Goal: Transaction & Acquisition: Purchase product/service

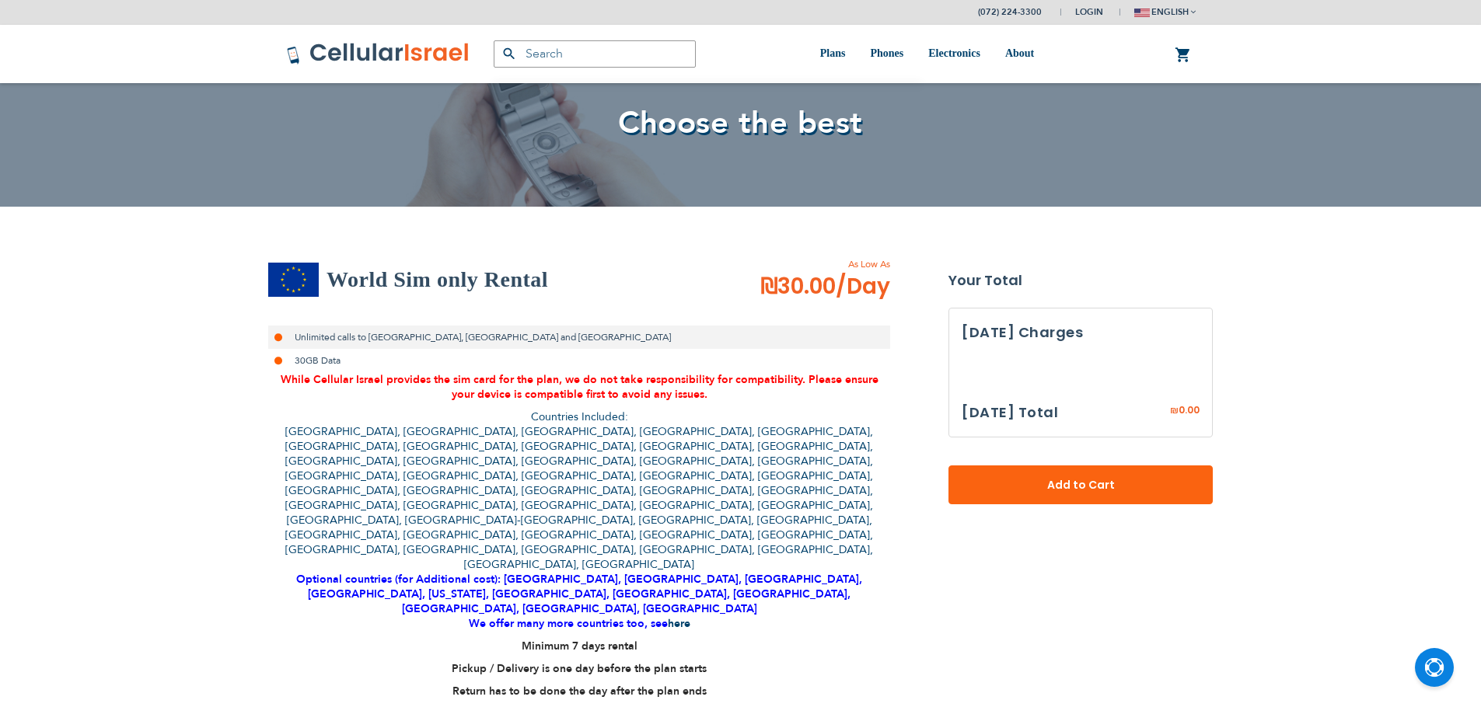
select select
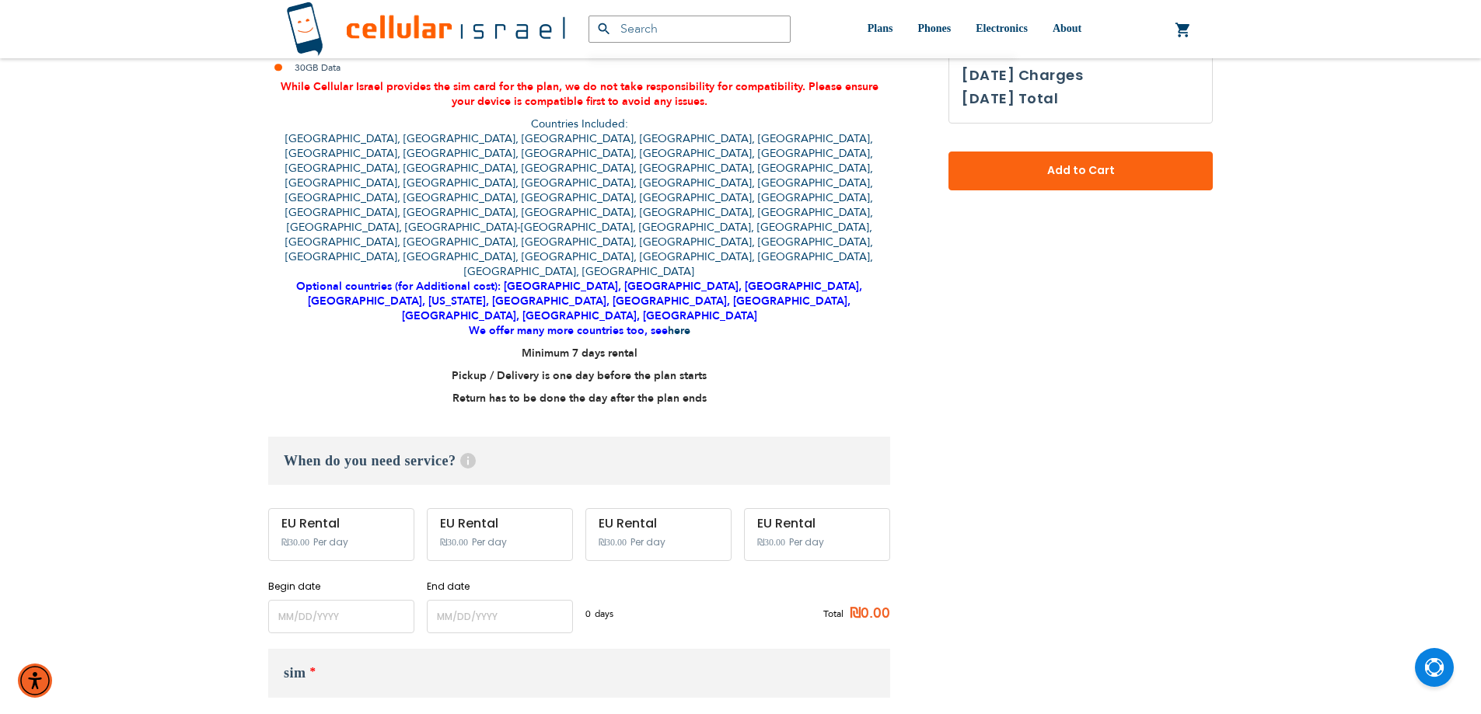
scroll to position [389, 0]
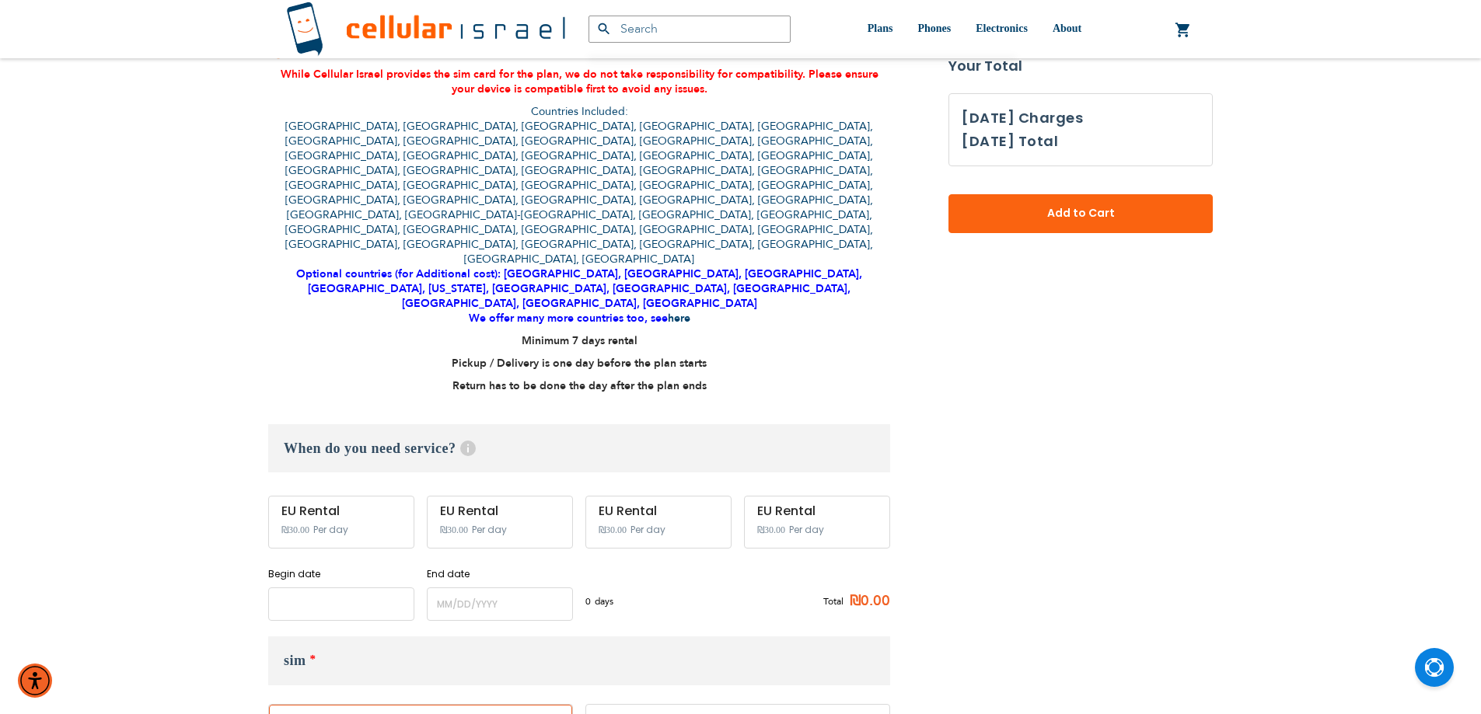
click at [341, 588] on input "name" at bounding box center [341, 604] width 146 height 33
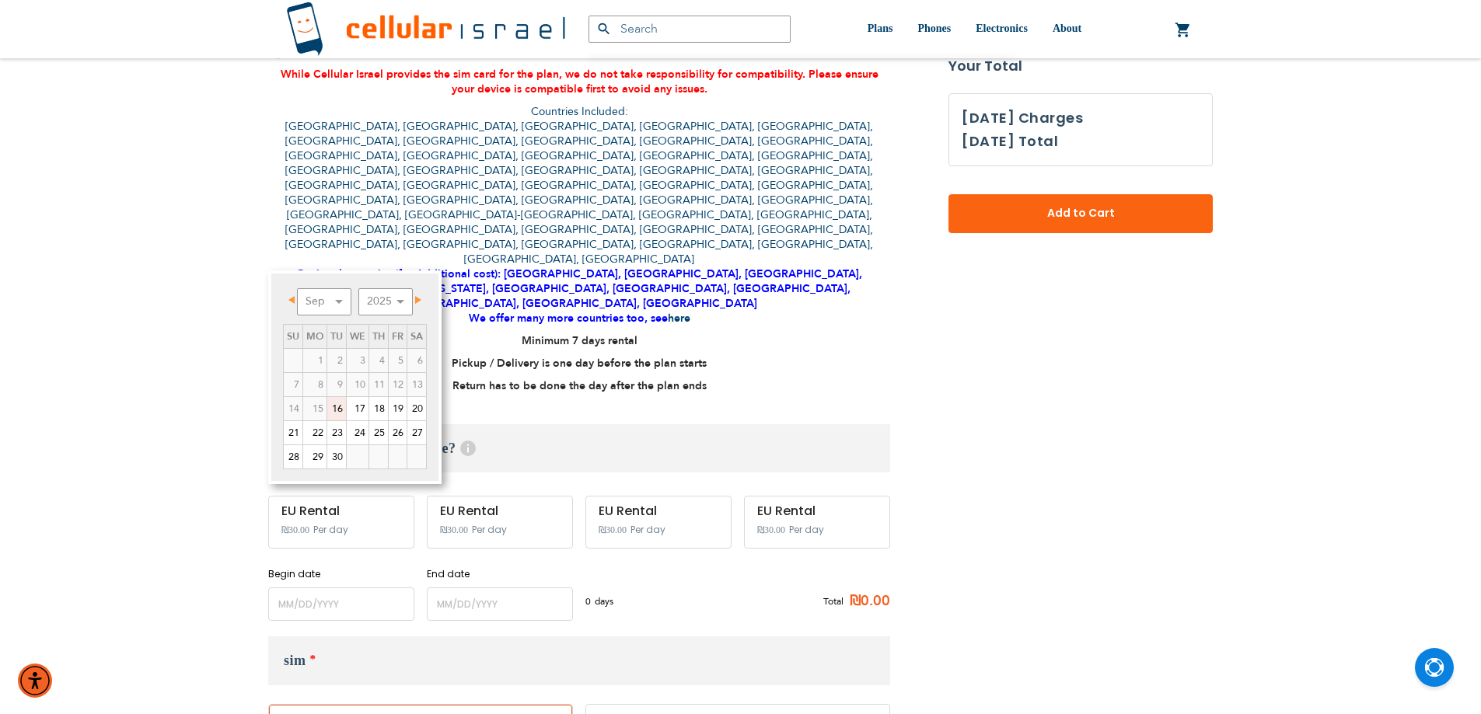
click at [337, 407] on link "16" at bounding box center [336, 408] width 19 height 23
type input "[DATE]"
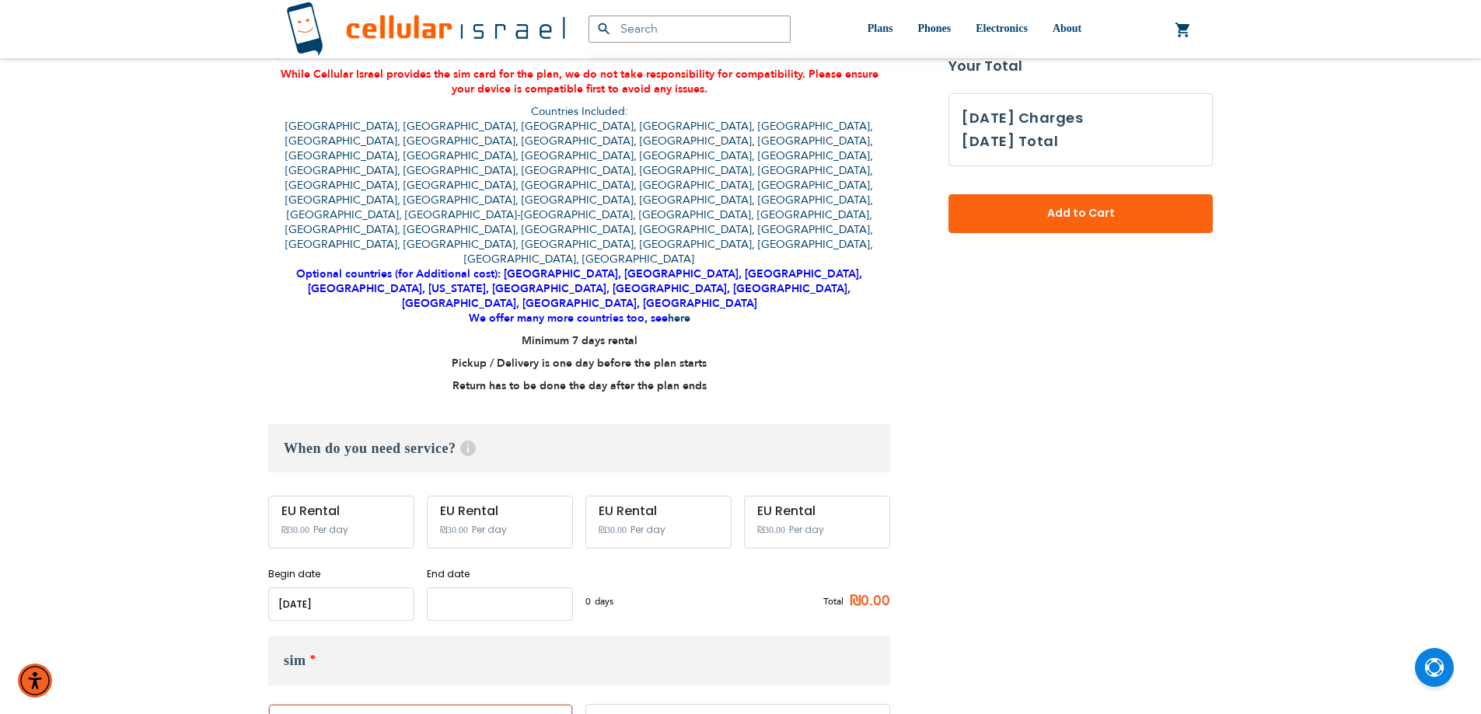
click at [483, 588] on input "name" at bounding box center [500, 604] width 146 height 33
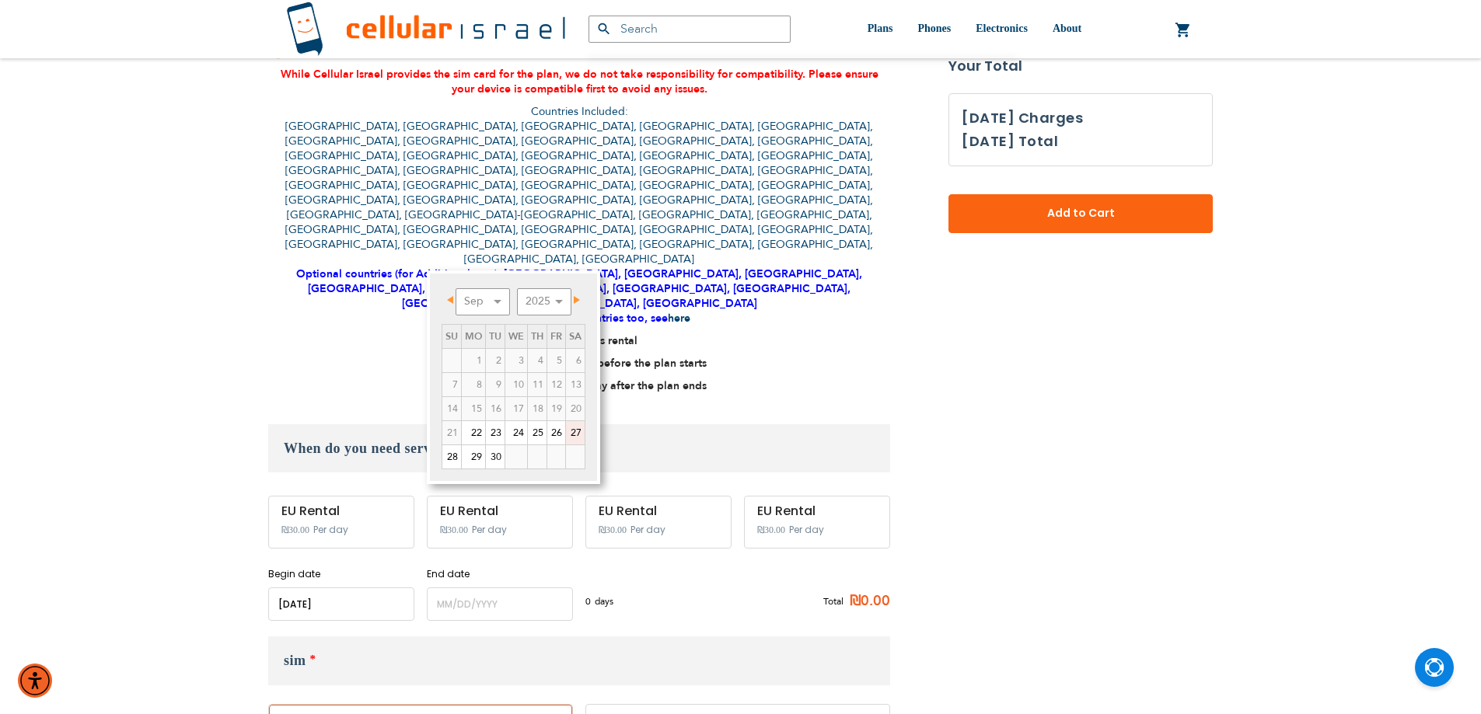
click at [578, 439] on link "27" at bounding box center [575, 432] width 19 height 23
type input "[DATE]"
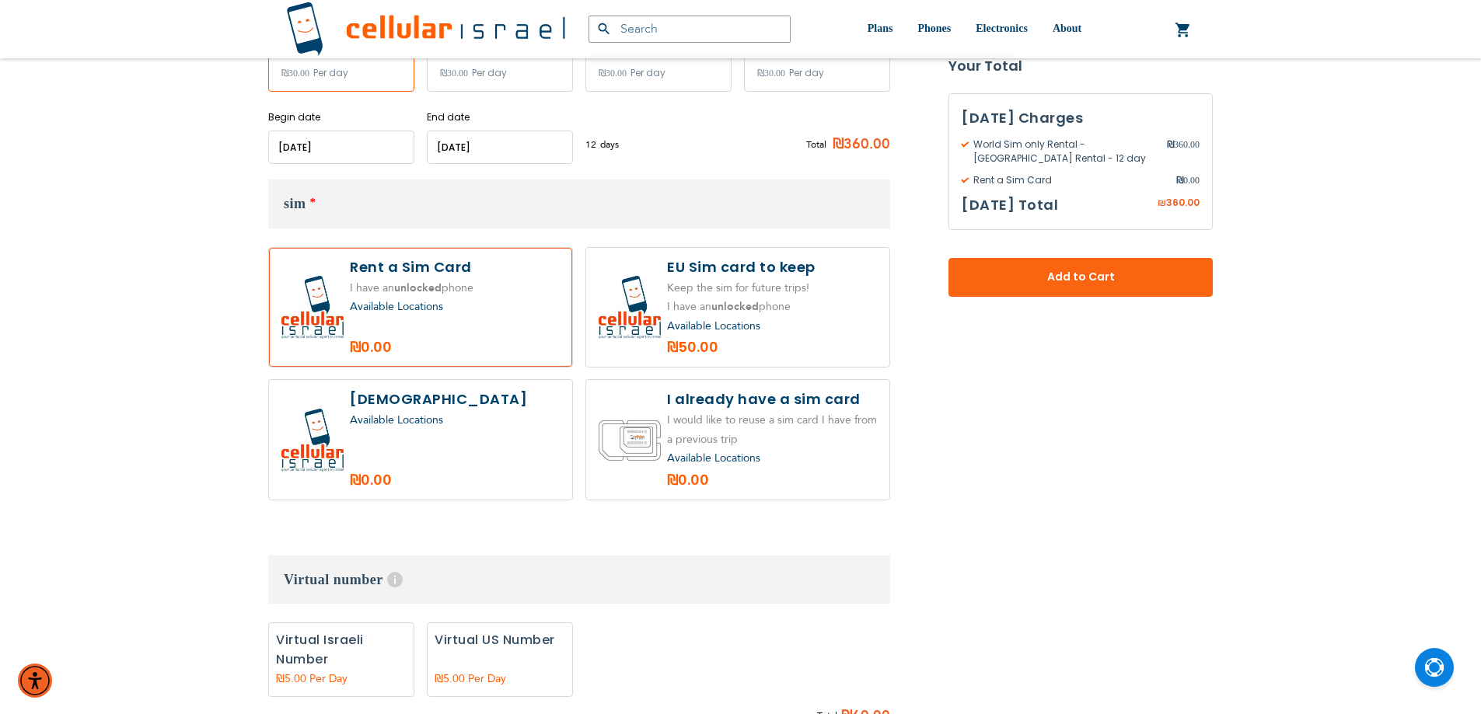
scroll to position [855, 0]
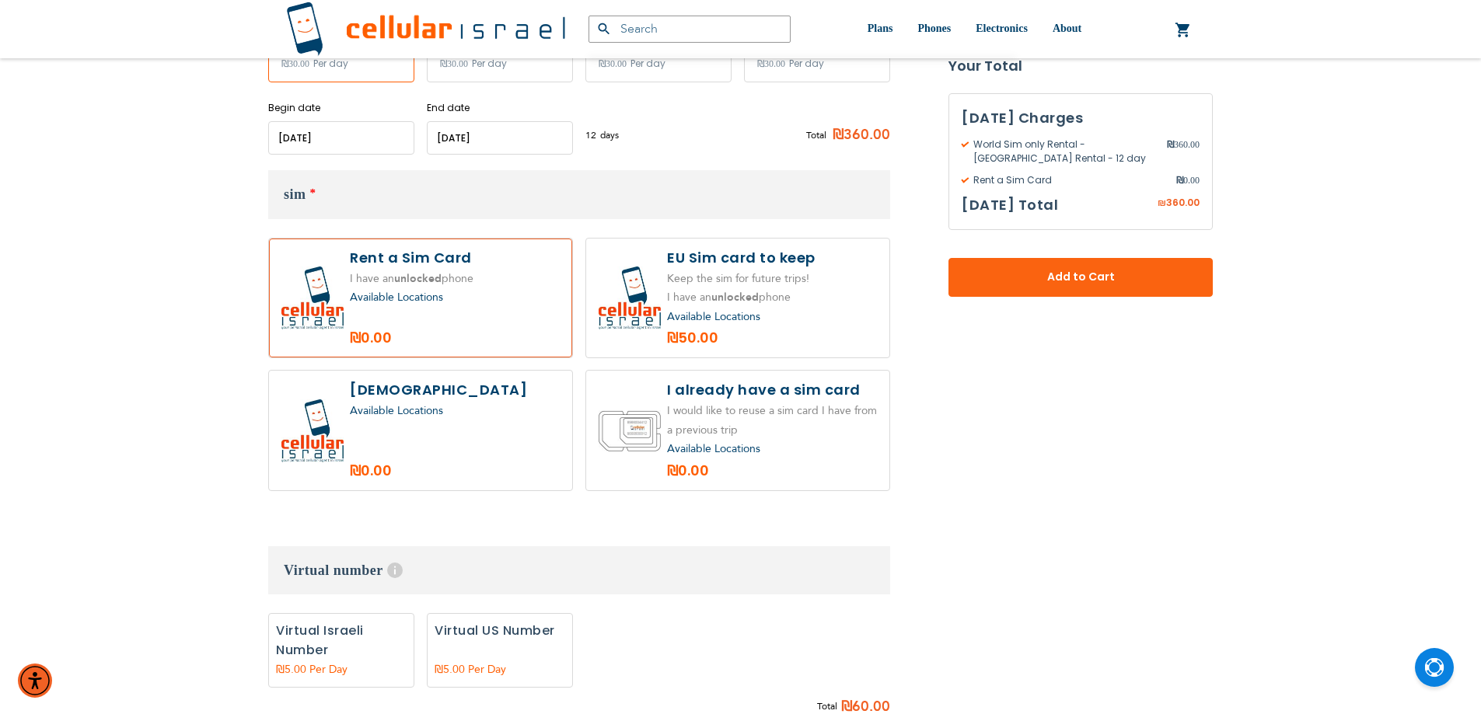
click at [496, 613] on label "Add" at bounding box center [500, 650] width 146 height 75
radio input "true"
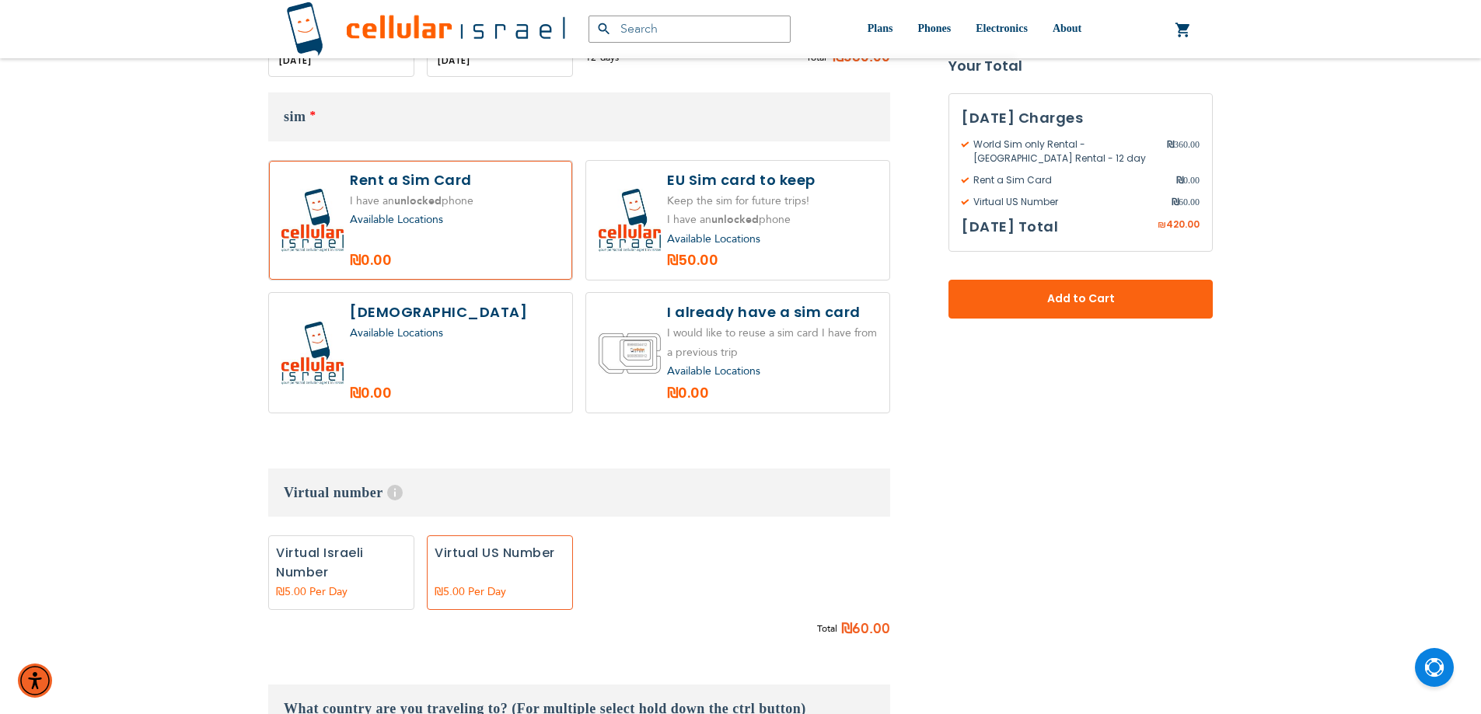
scroll to position [1321, 0]
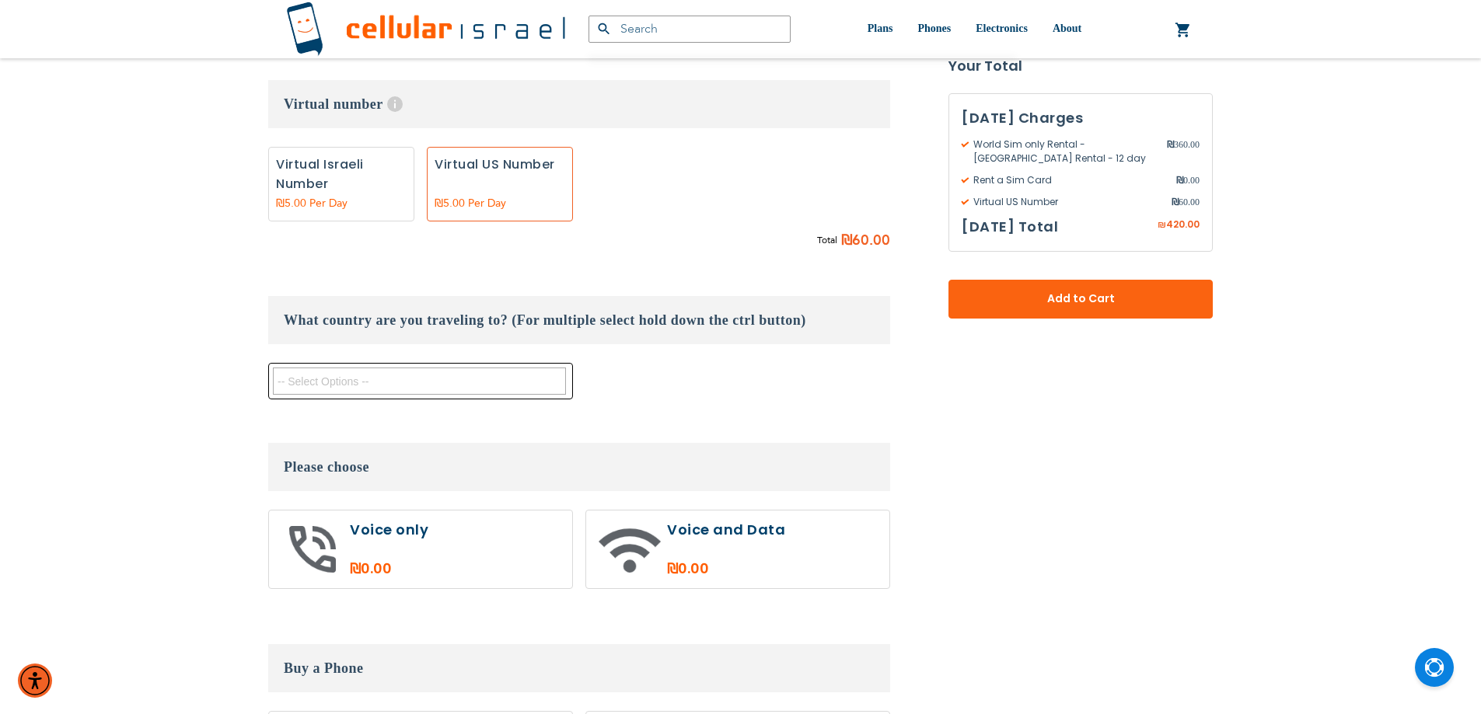
click at [452, 368] on textarea "Search" at bounding box center [419, 381] width 293 height 27
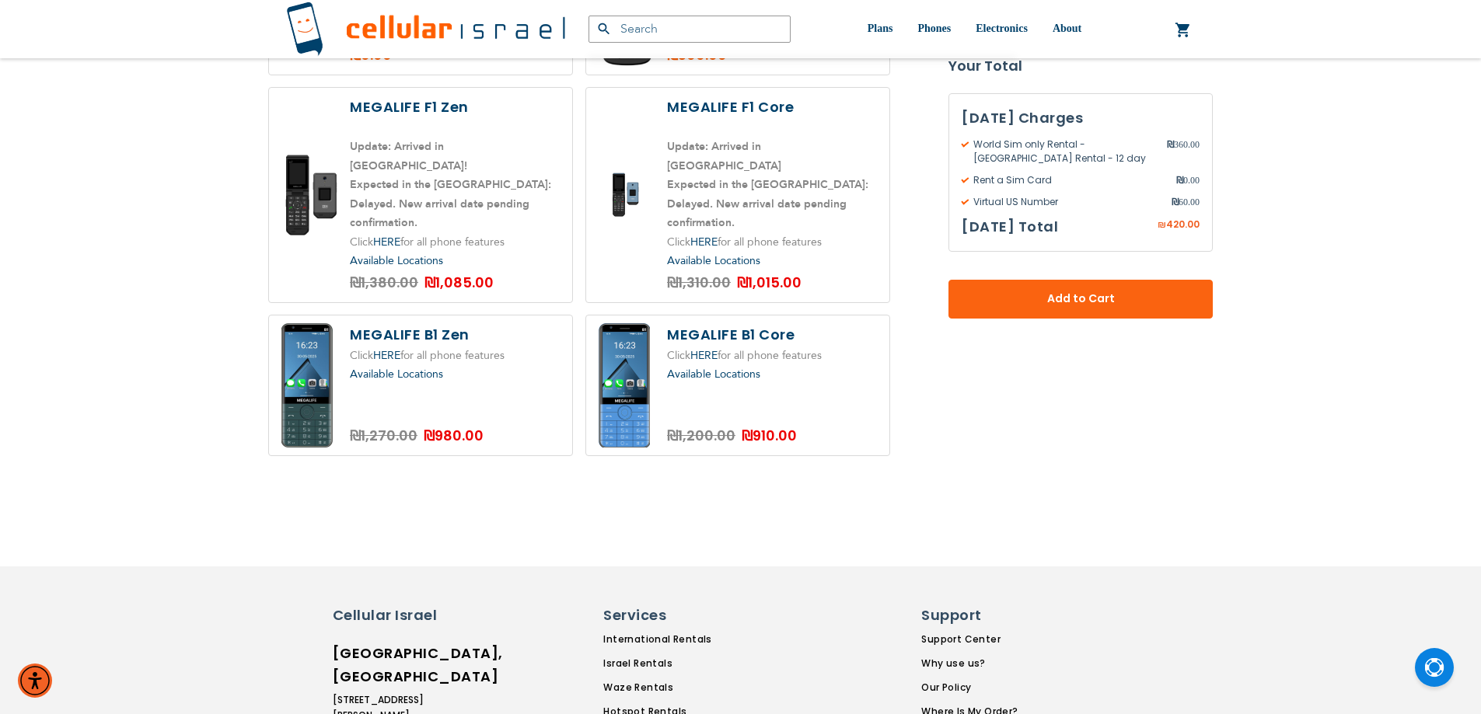
scroll to position [1555, 0]
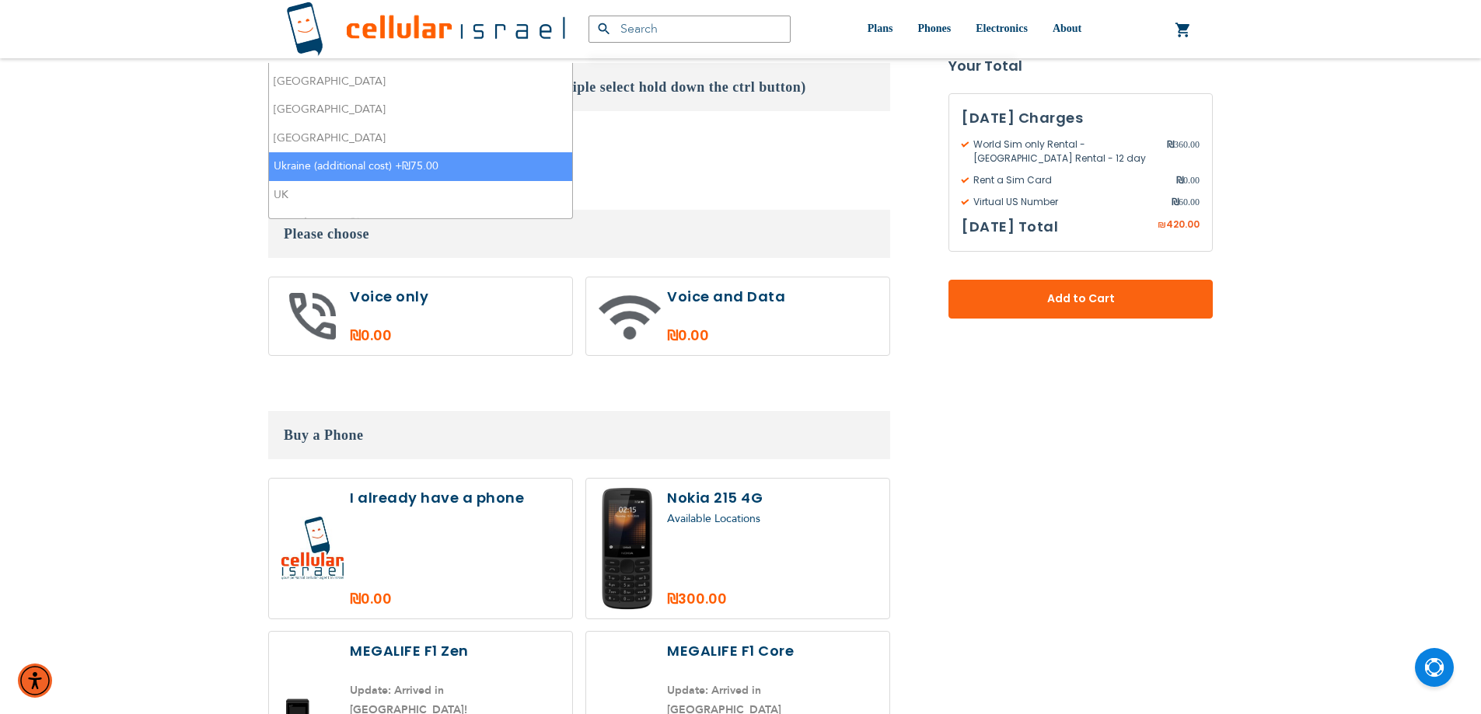
click at [403, 154] on li "Ukraine (additional cost) +₪75.00" at bounding box center [420, 166] width 303 height 29
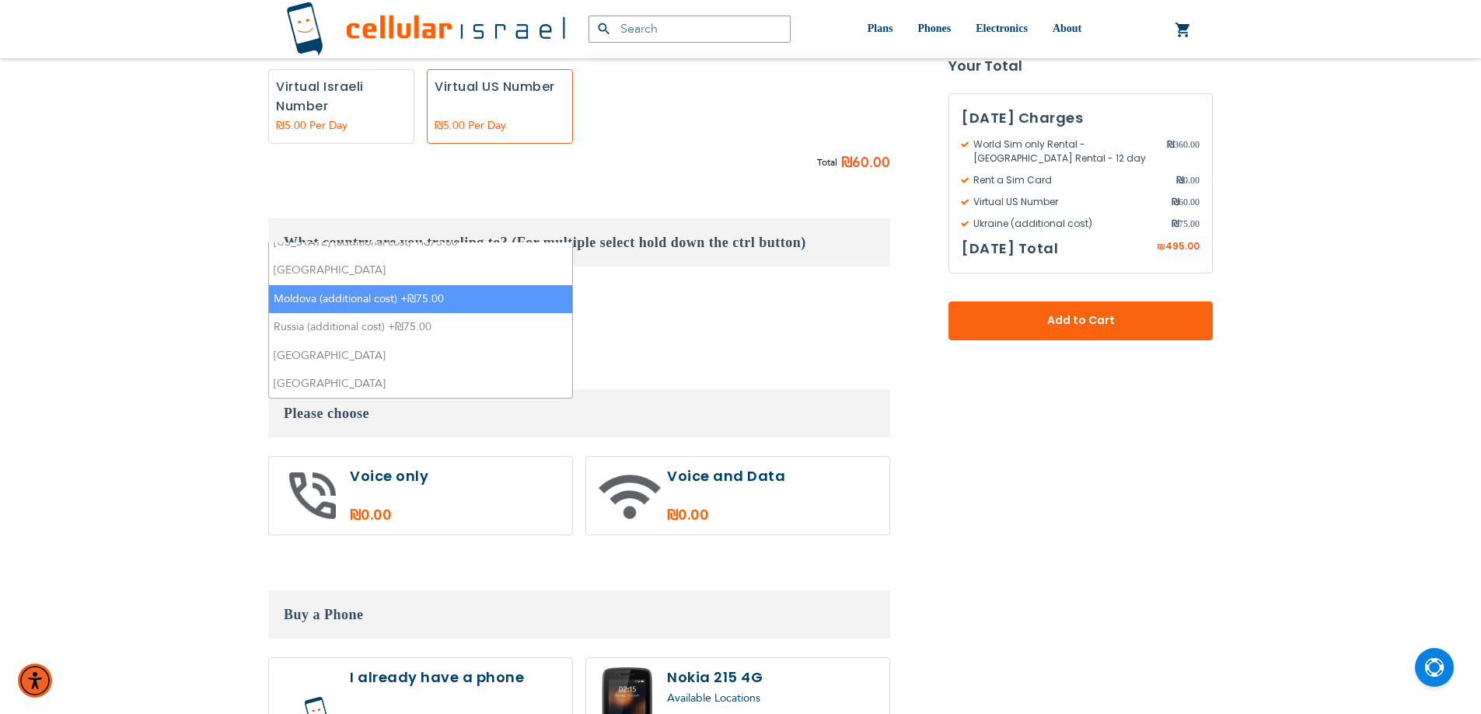
scroll to position [855, 0]
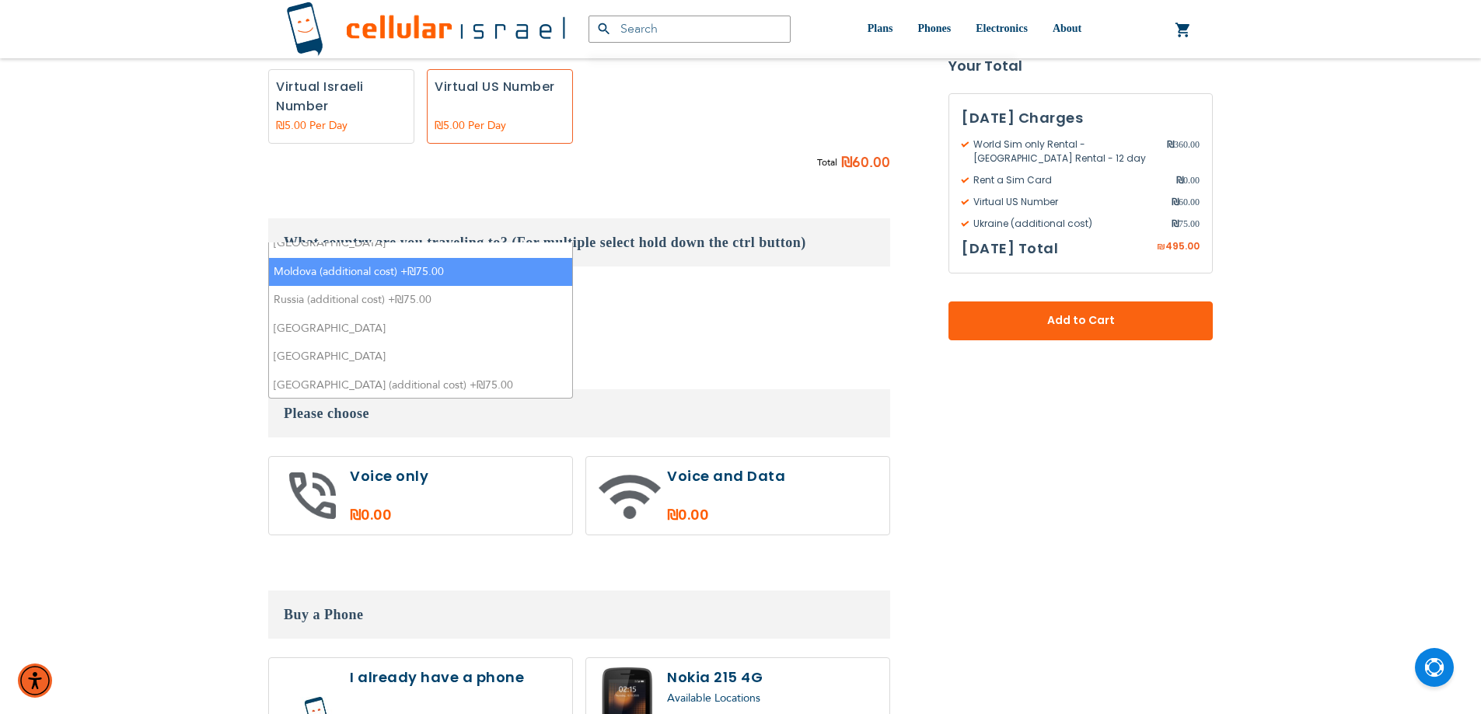
click at [316, 258] on li "Moldova (additional cost) +₪75.00" at bounding box center [420, 272] width 303 height 29
select select "10403"
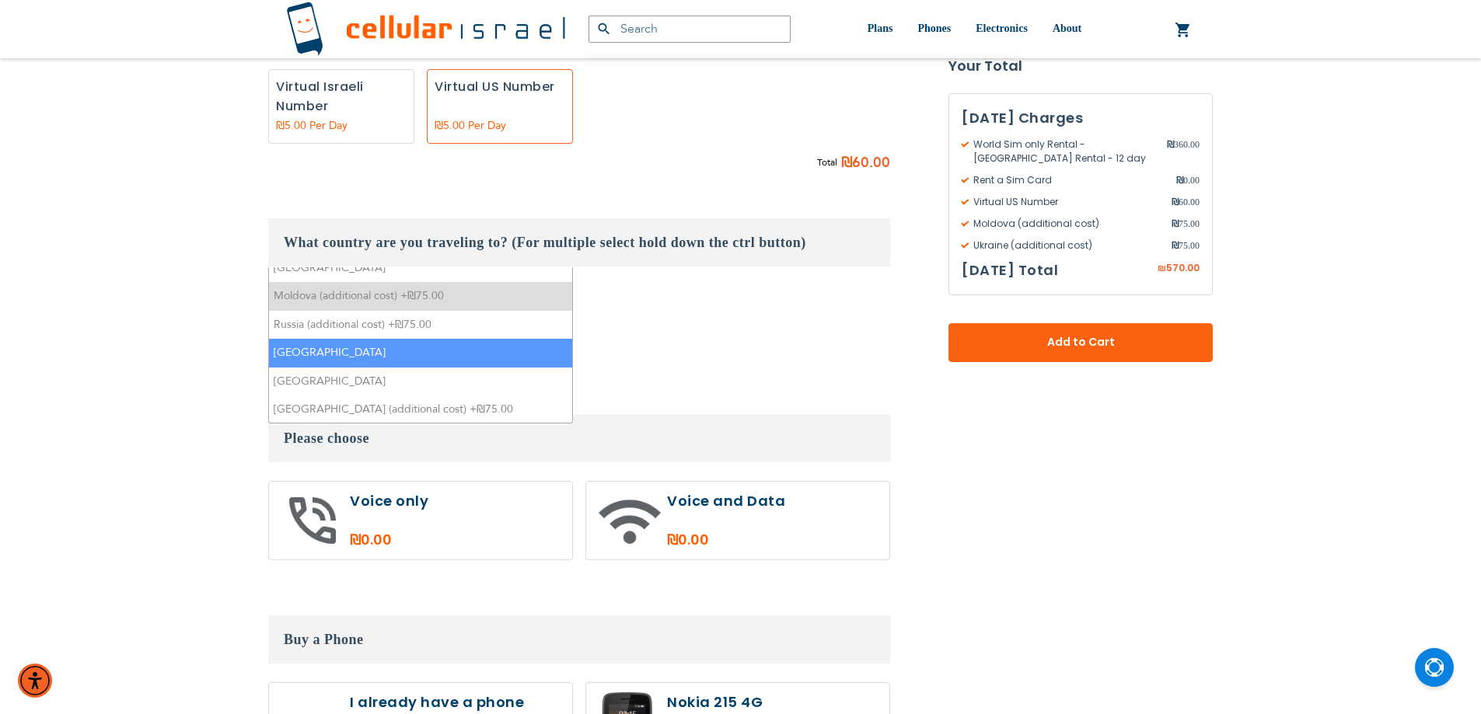
click at [312, 339] on li "[GEOGRAPHIC_DATA]" at bounding box center [420, 353] width 303 height 29
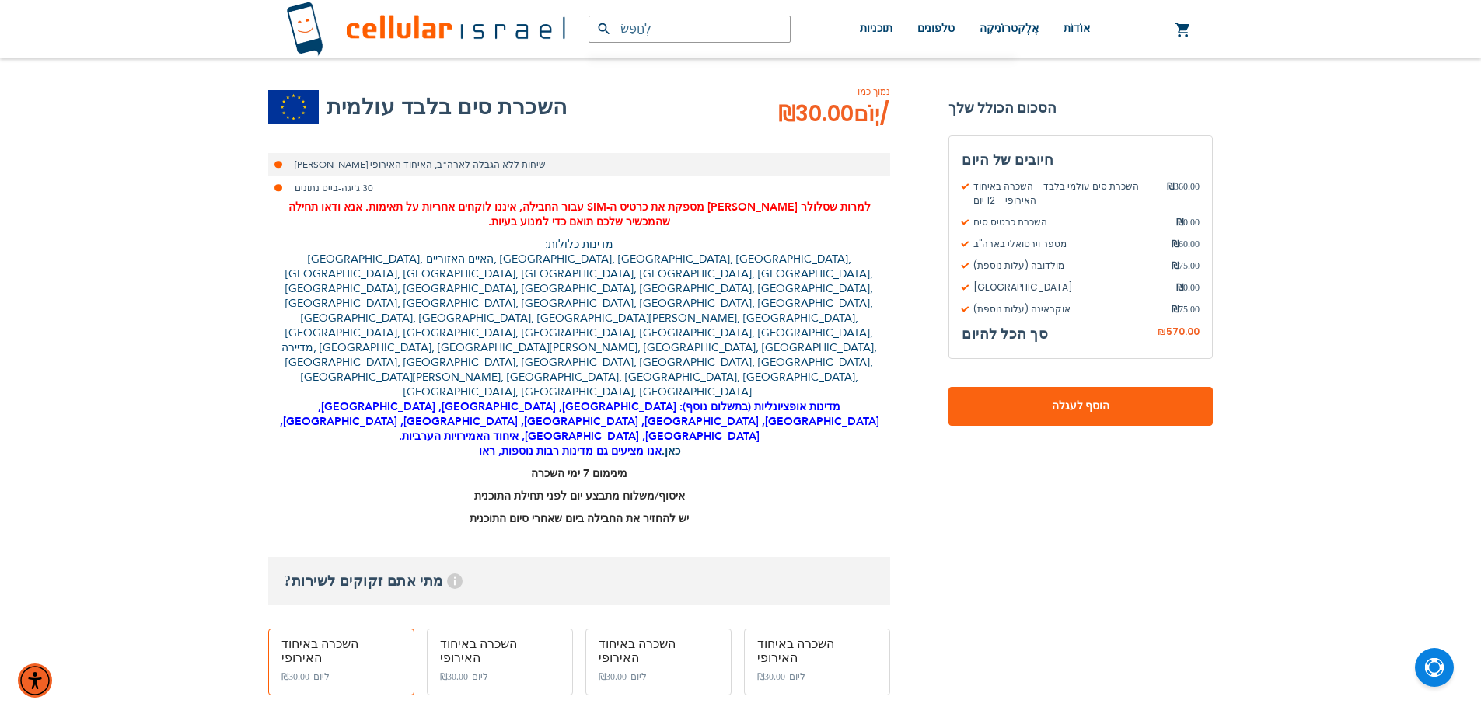
scroll to position [368, 0]
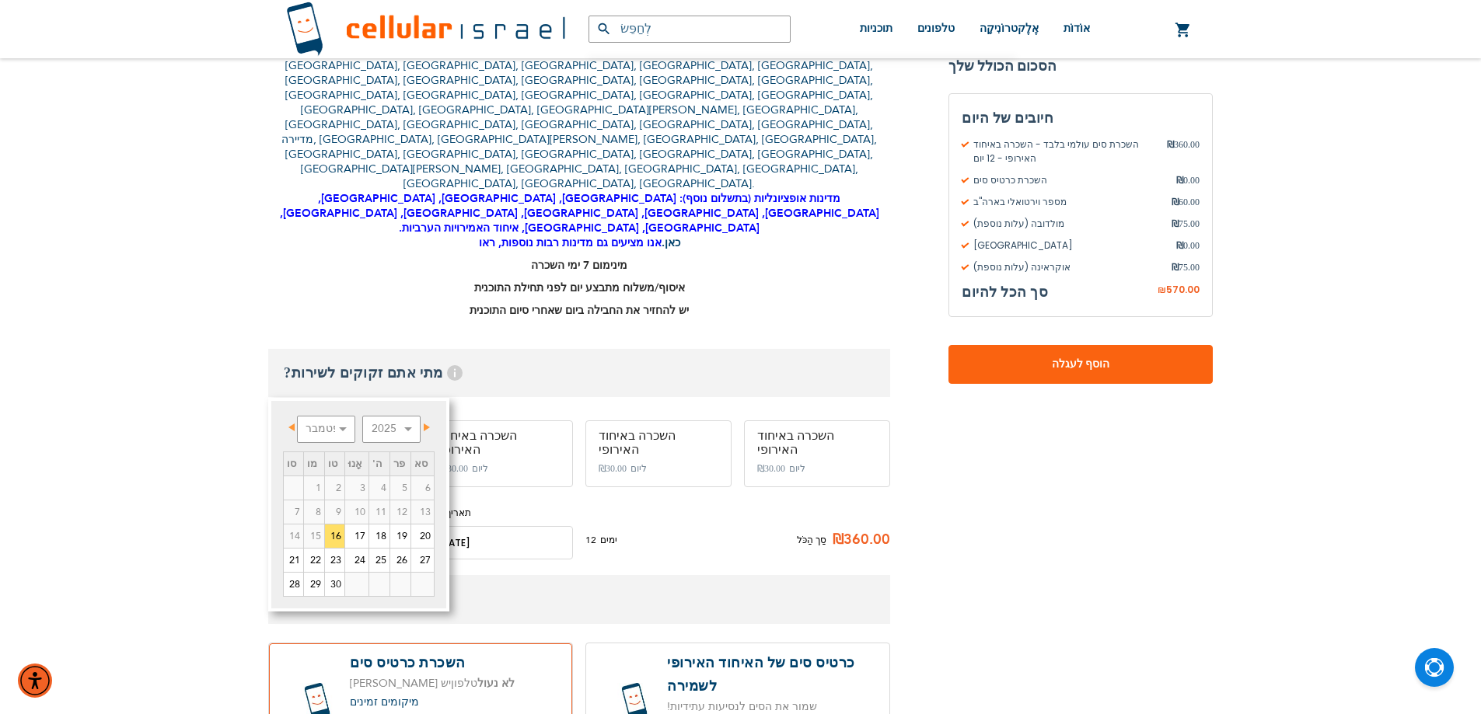
scroll to position [448, 0]
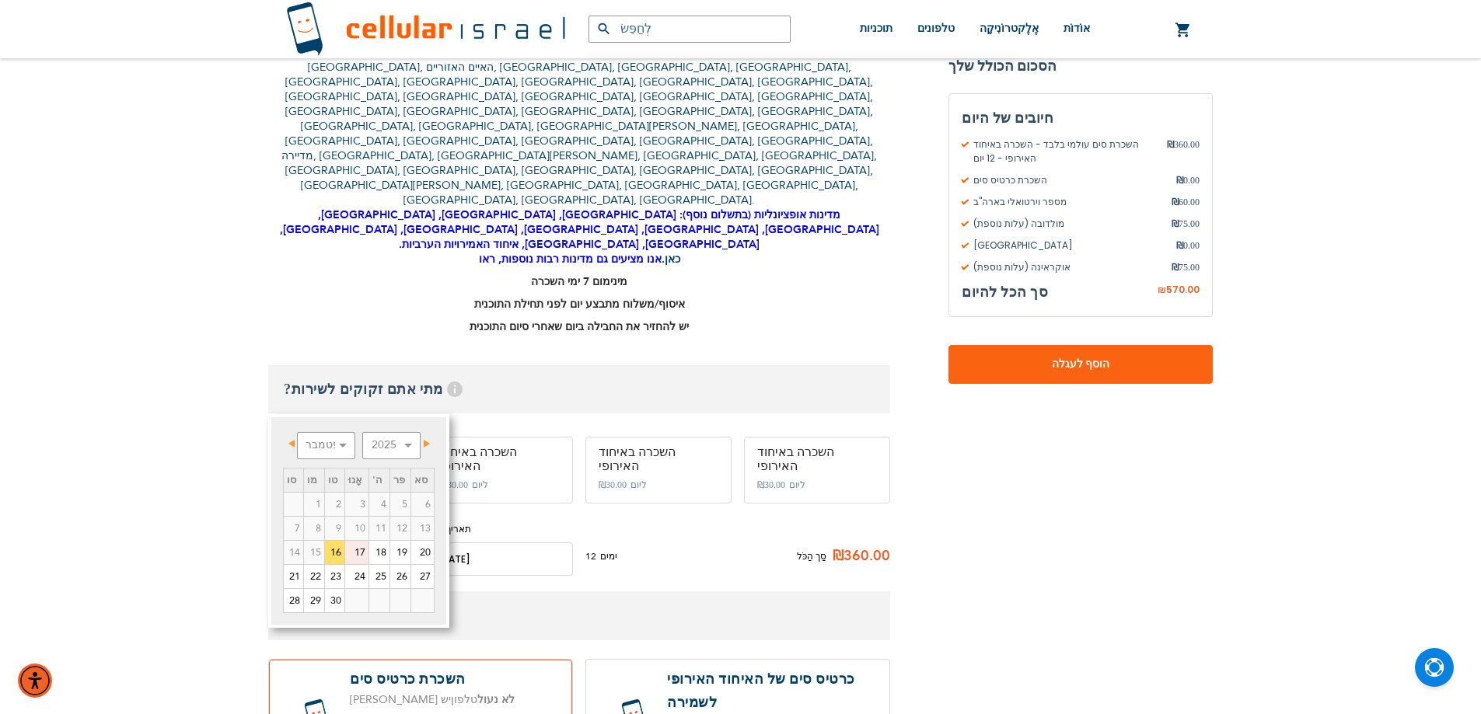
click at [361, 554] on font "17" at bounding box center [359, 553] width 11 height 14
type input "[DATE]"
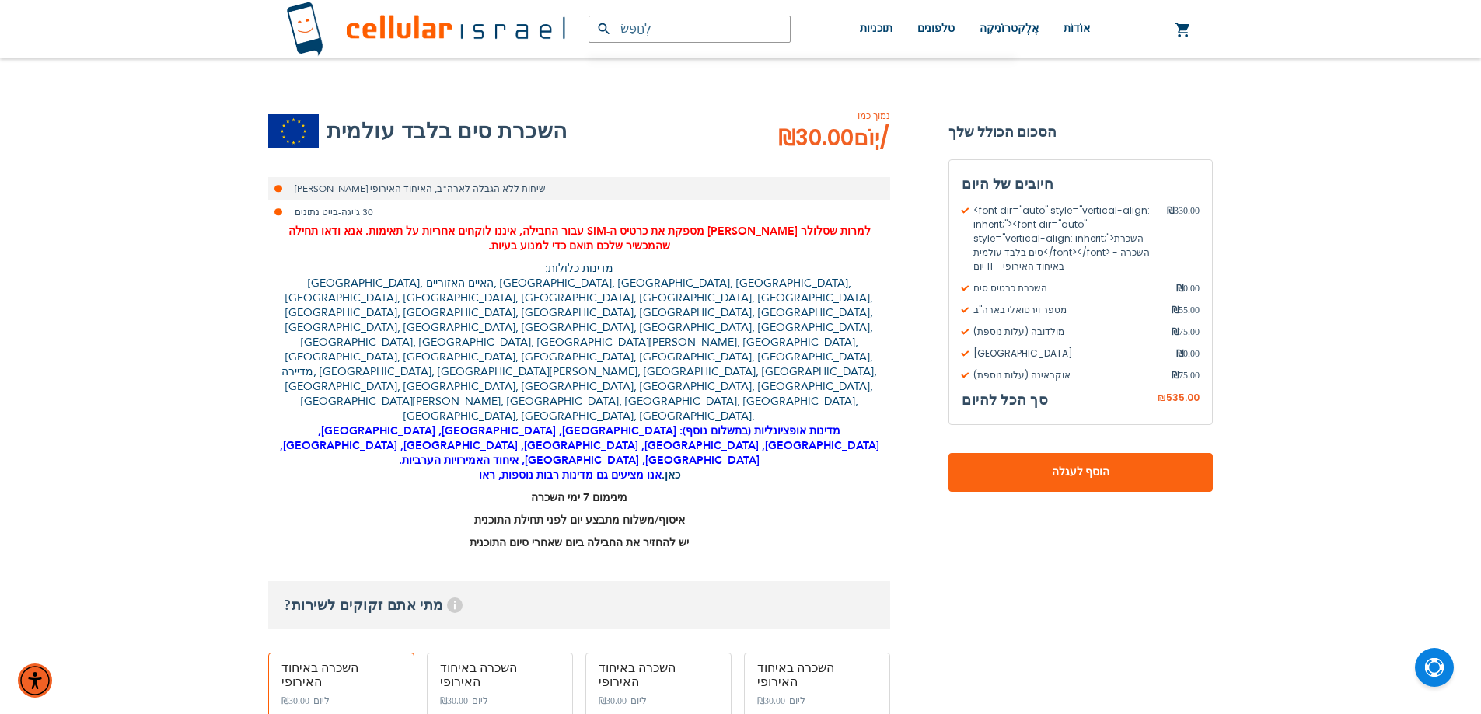
scroll to position [233, 0]
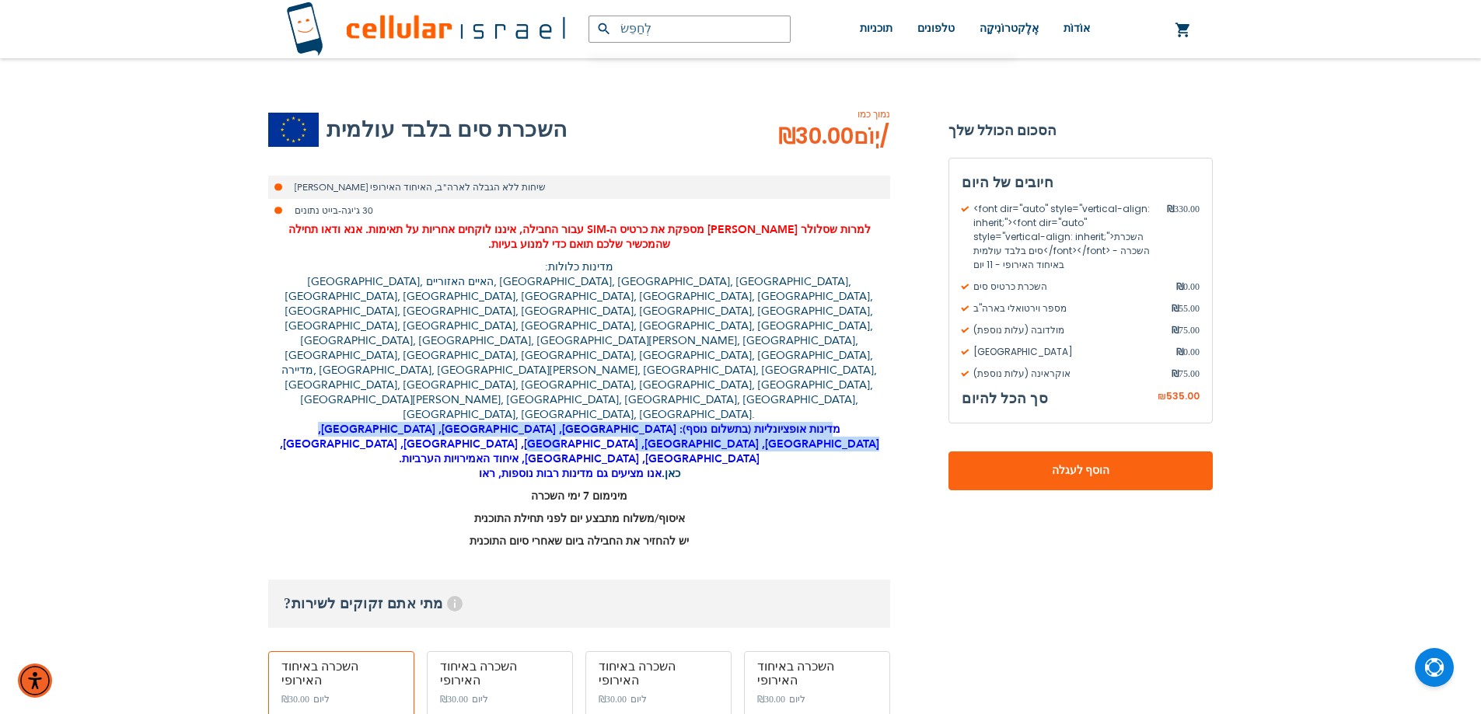
drag, startPoint x: 868, startPoint y: 305, endPoint x: 257, endPoint y: 312, distance: 611.0
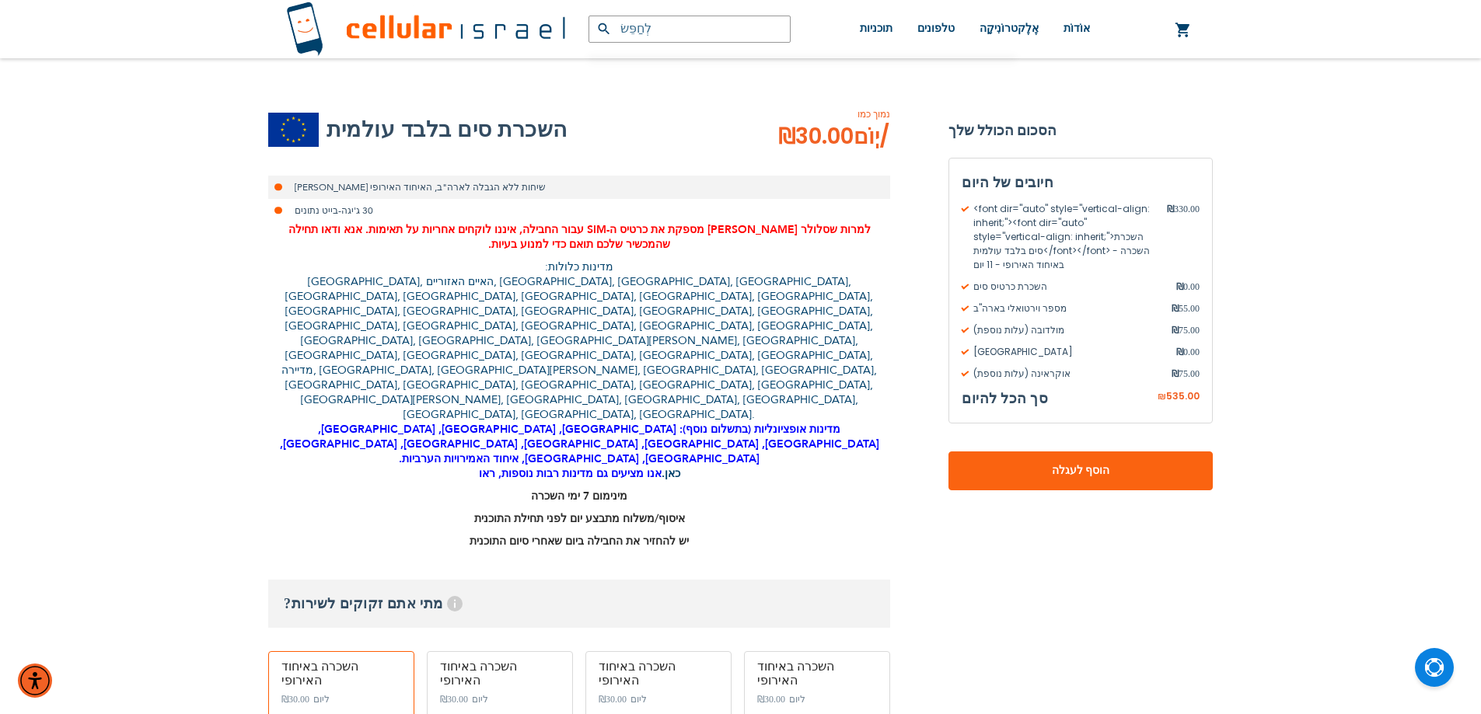
drag, startPoint x: 254, startPoint y: 314, endPoint x: 728, endPoint y: 323, distance: 474.3
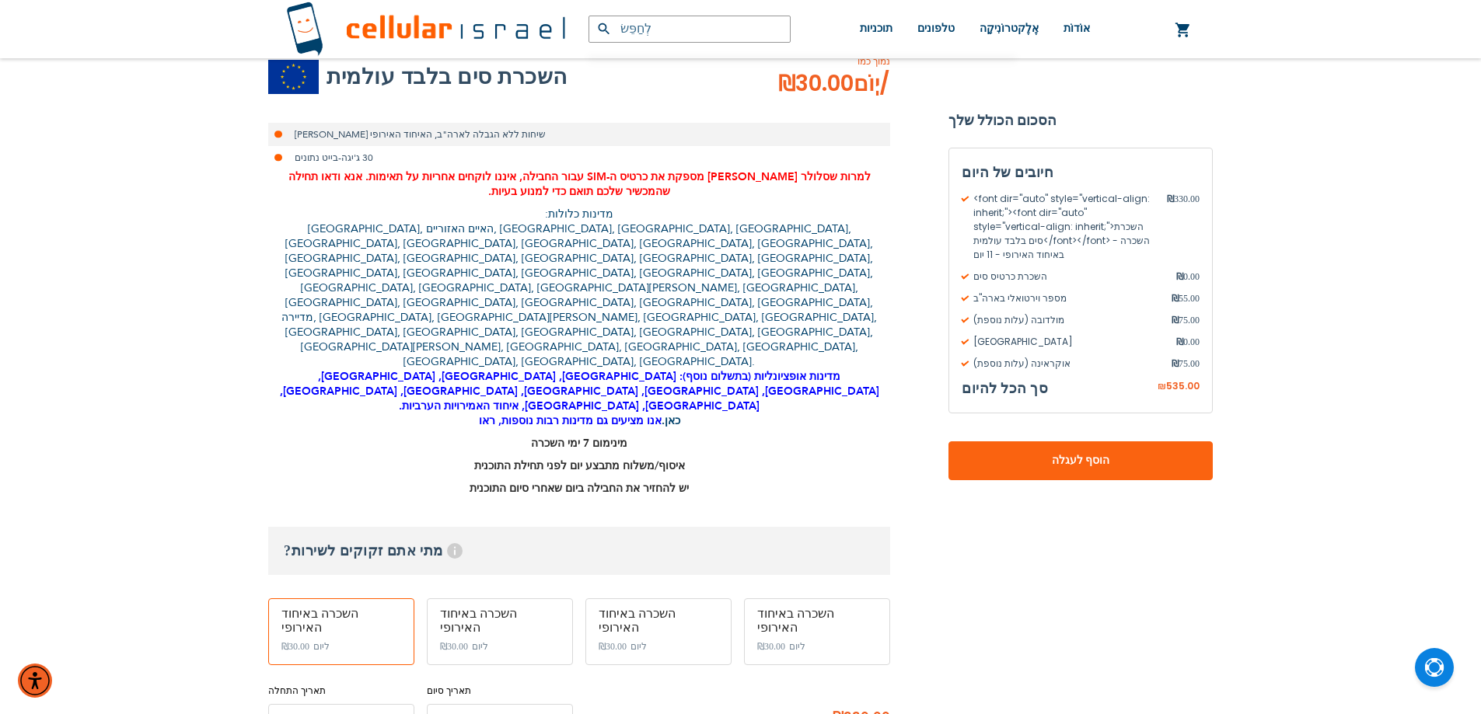
scroll to position [311, 0]
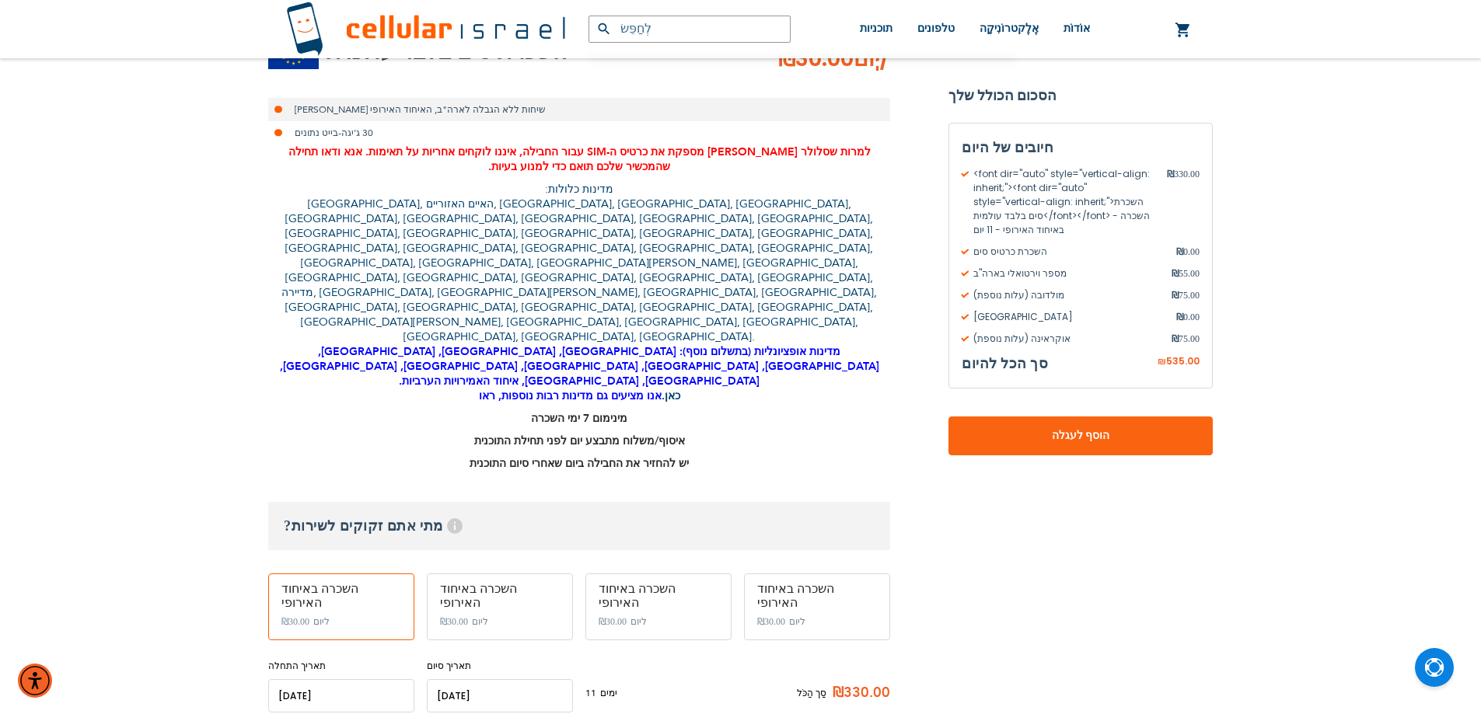
click at [725, 253] on p "מדינות כלולות: [GEOGRAPHIC_DATA], האיים האזוריים, [GEOGRAPHIC_DATA], [GEOGRAPHI…" at bounding box center [579, 293] width 622 height 222
click at [662, 389] on font "כאן." at bounding box center [671, 396] width 19 height 15
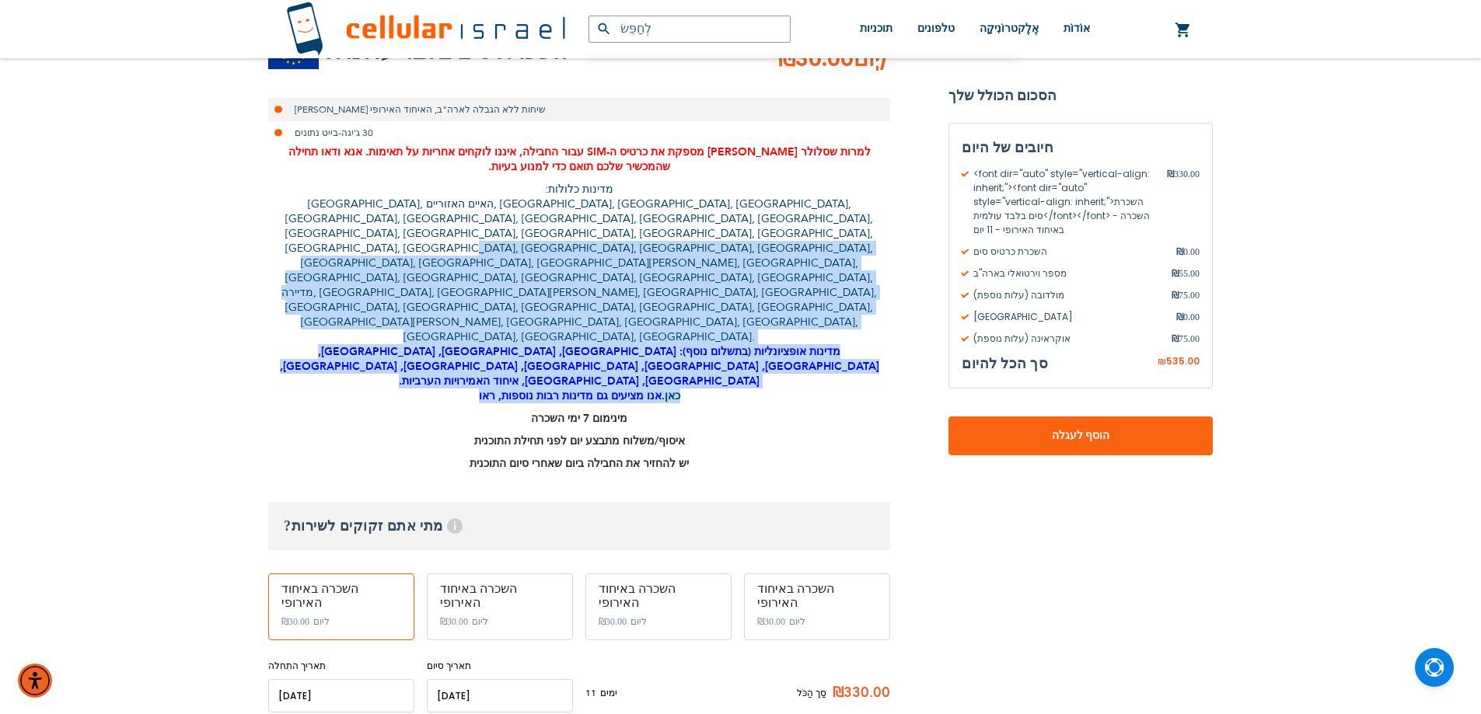
drag, startPoint x: 300, startPoint y: 225, endPoint x: 291, endPoint y: 274, distance: 49.9
click at [291, 274] on div "למרות שסלולר [PERSON_NAME] מספקת את כרטיס ה-SIM עבור החבילה, איננו לוקחים אחריו…" at bounding box center [579, 308] width 622 height 326
click at [291, 411] on p "מינימום 7 ימי השכרה" at bounding box center [579, 418] width 622 height 15
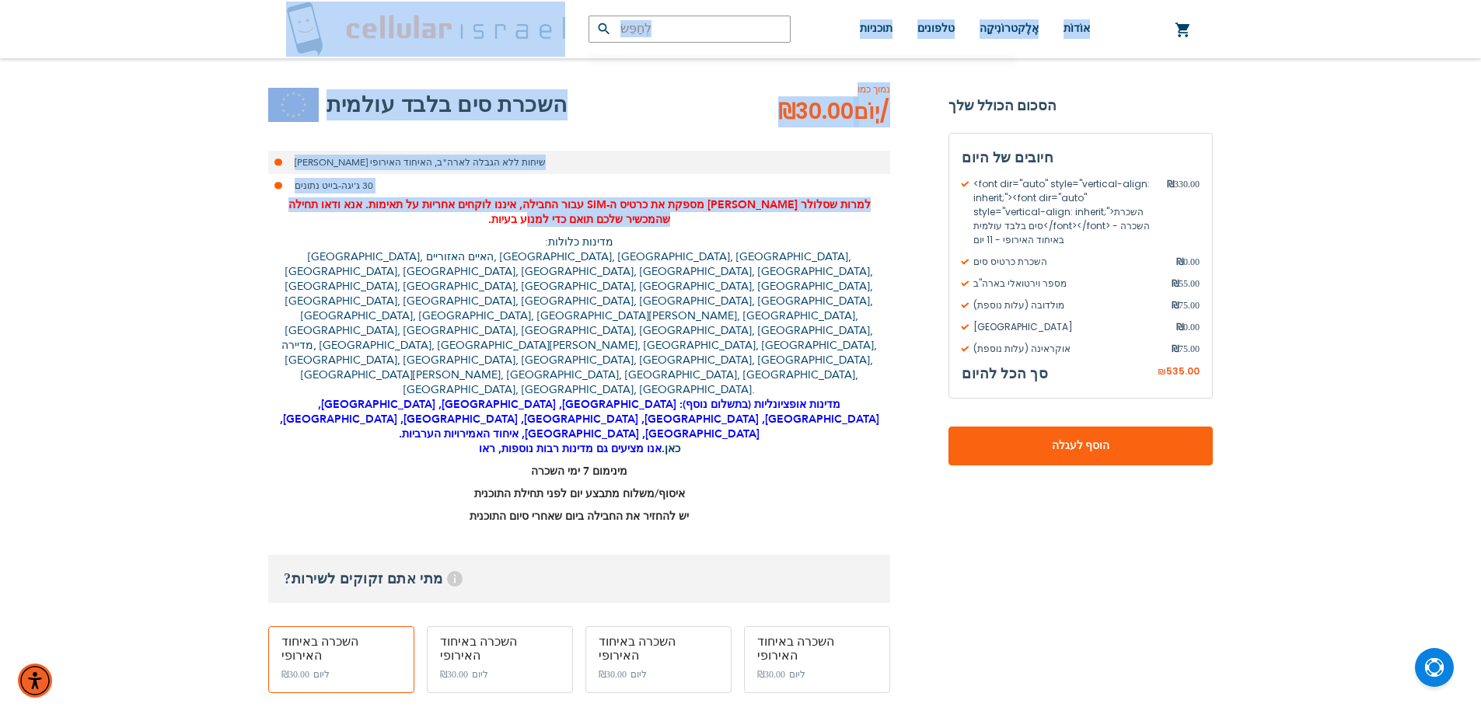
scroll to position [0, 0]
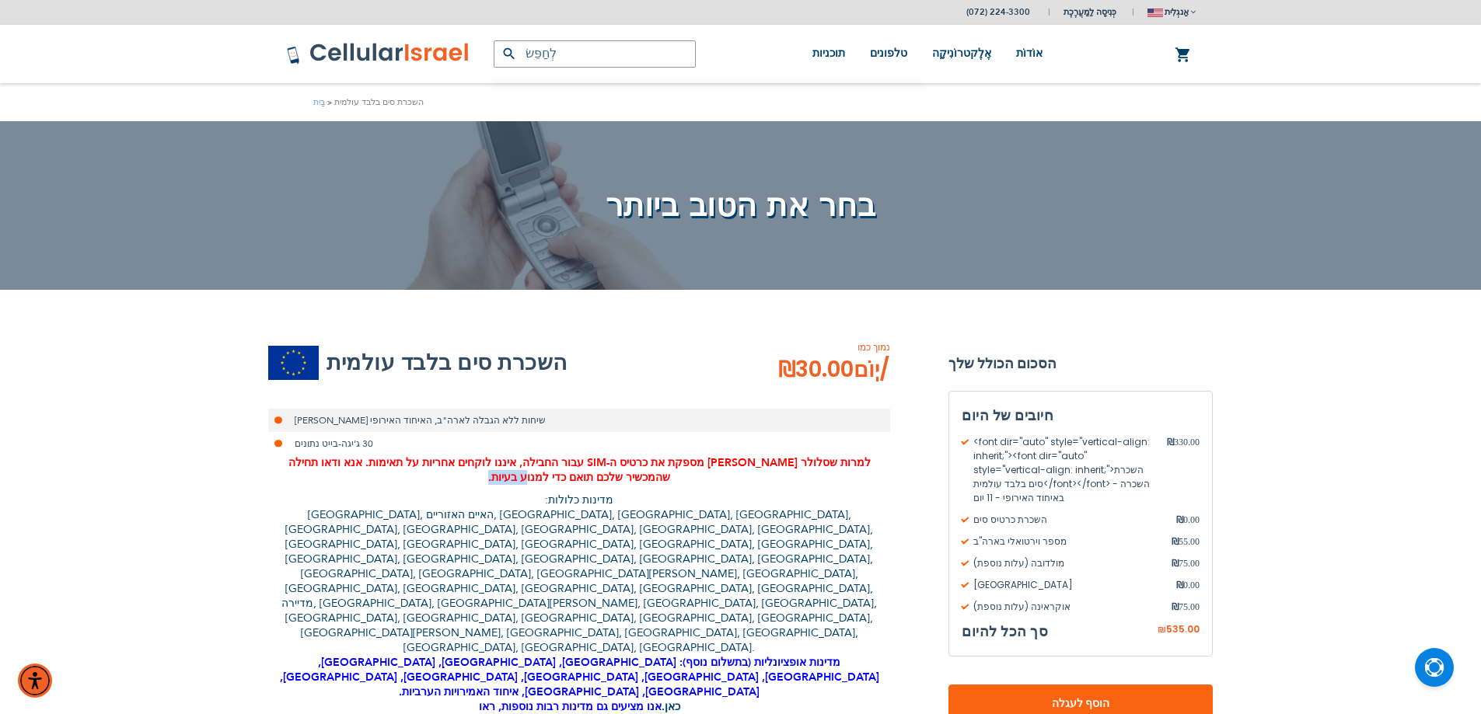
drag, startPoint x: 893, startPoint y: 151, endPoint x: 215, endPoint y: 491, distance: 758.9
